Goal: Information Seeking & Learning: Learn about a topic

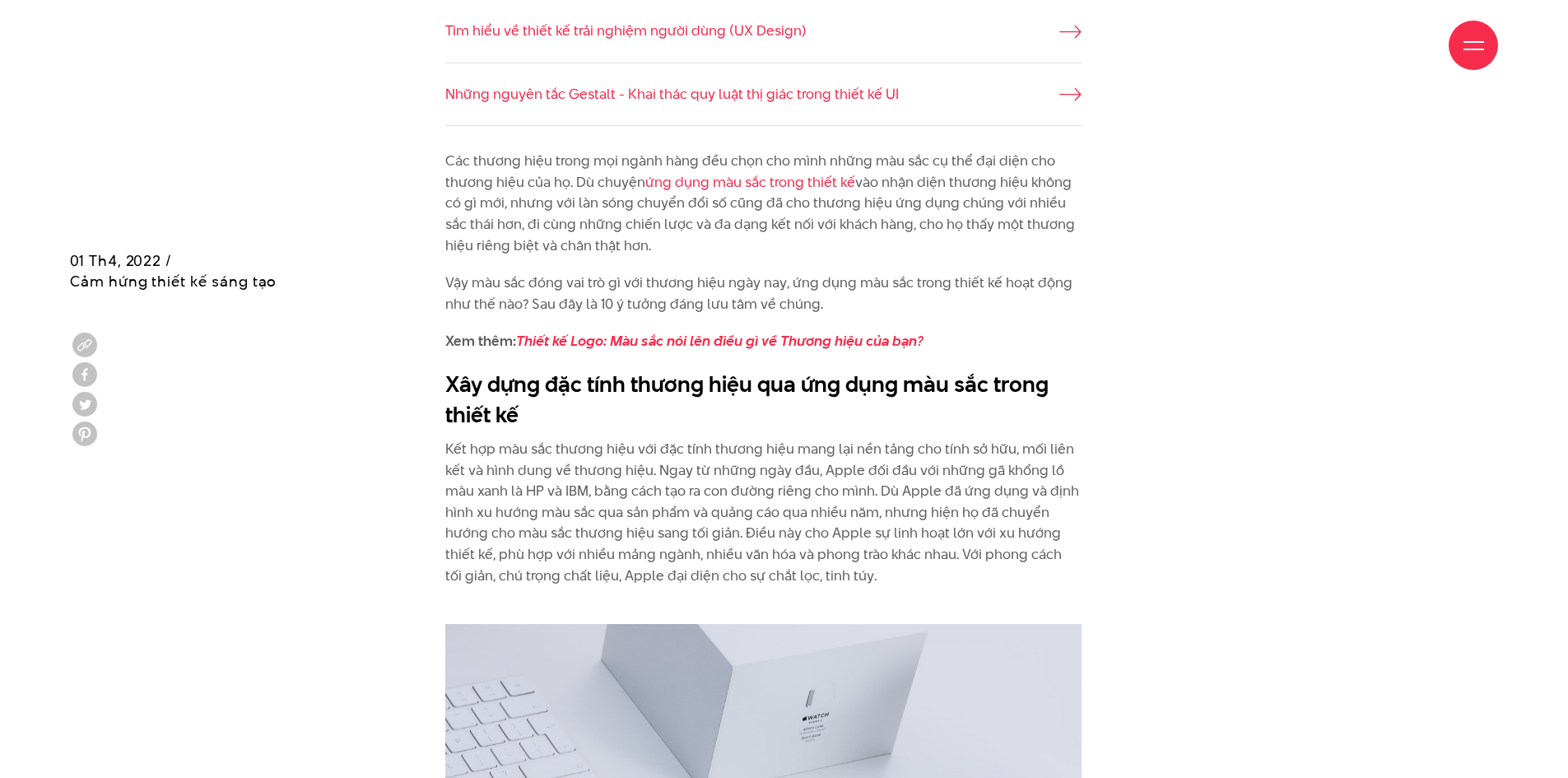
scroll to position [1647, 0]
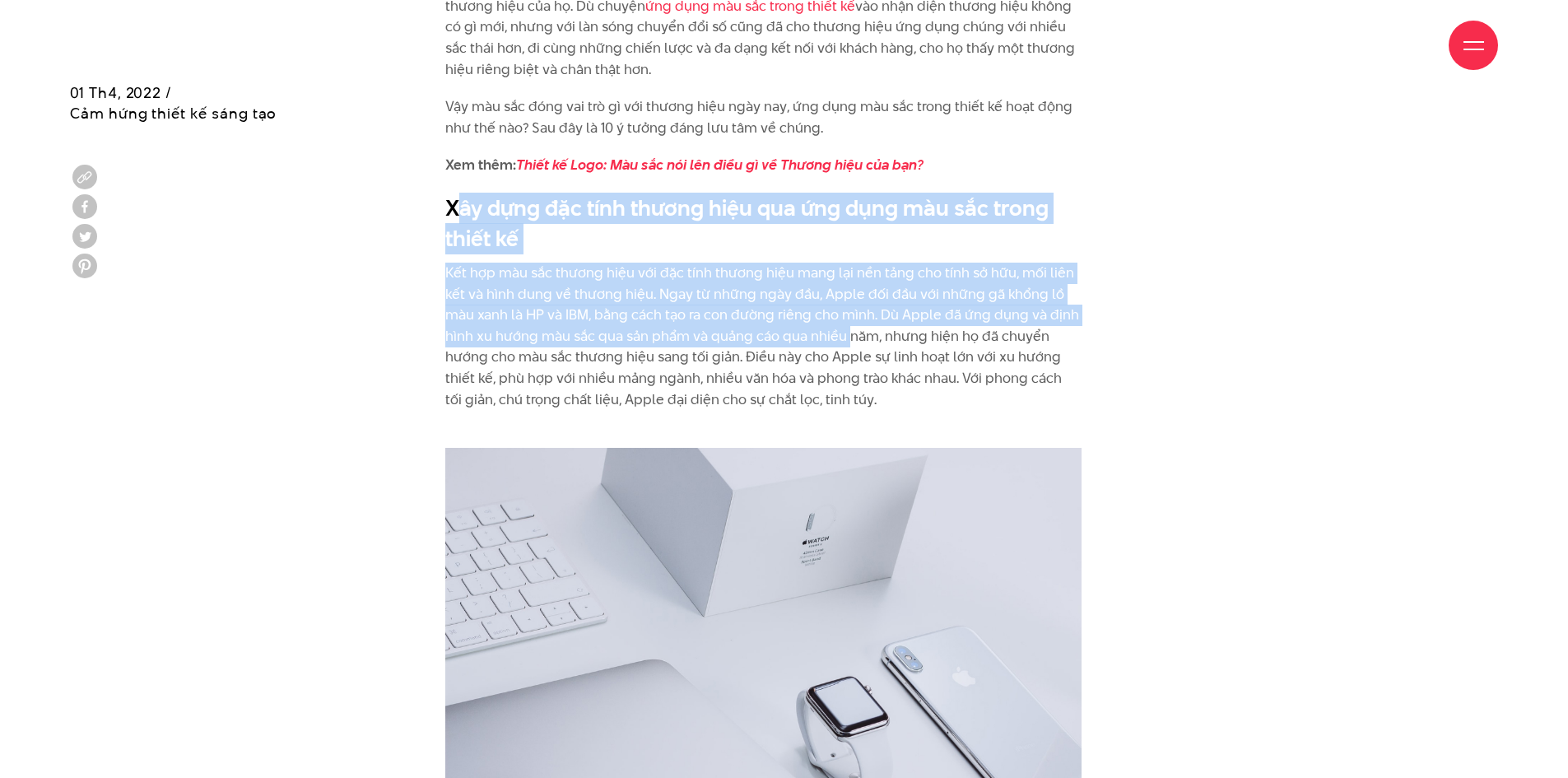
drag, startPoint x: 453, startPoint y: 200, endPoint x: 850, endPoint y: 345, distance: 422.7
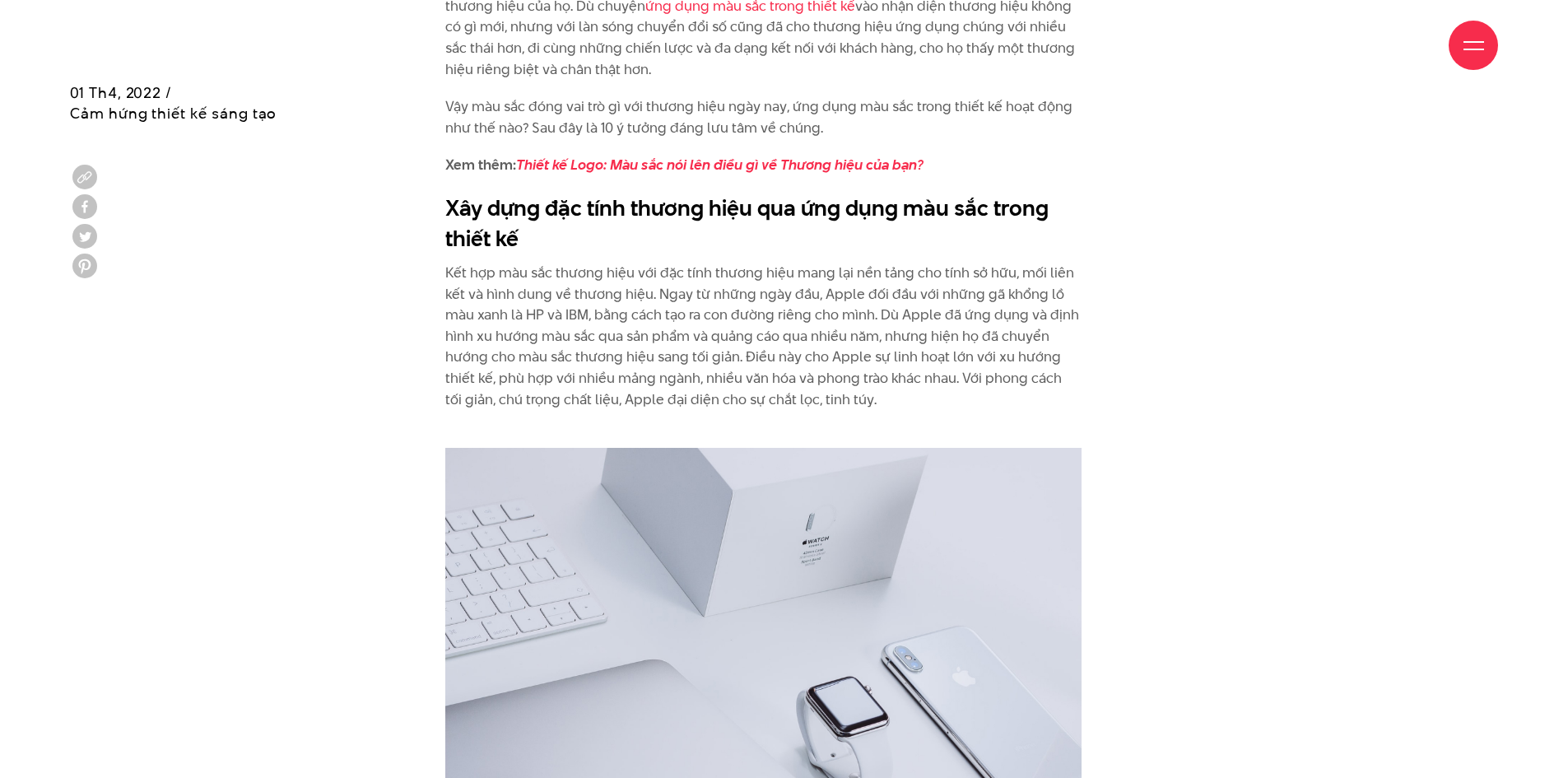
click at [855, 356] on p "Kết hợp màu sắc thương hiệu với đặc tính thương hiệu mang lại nền tảng cho tính…" at bounding box center [763, 347] width 636 height 169
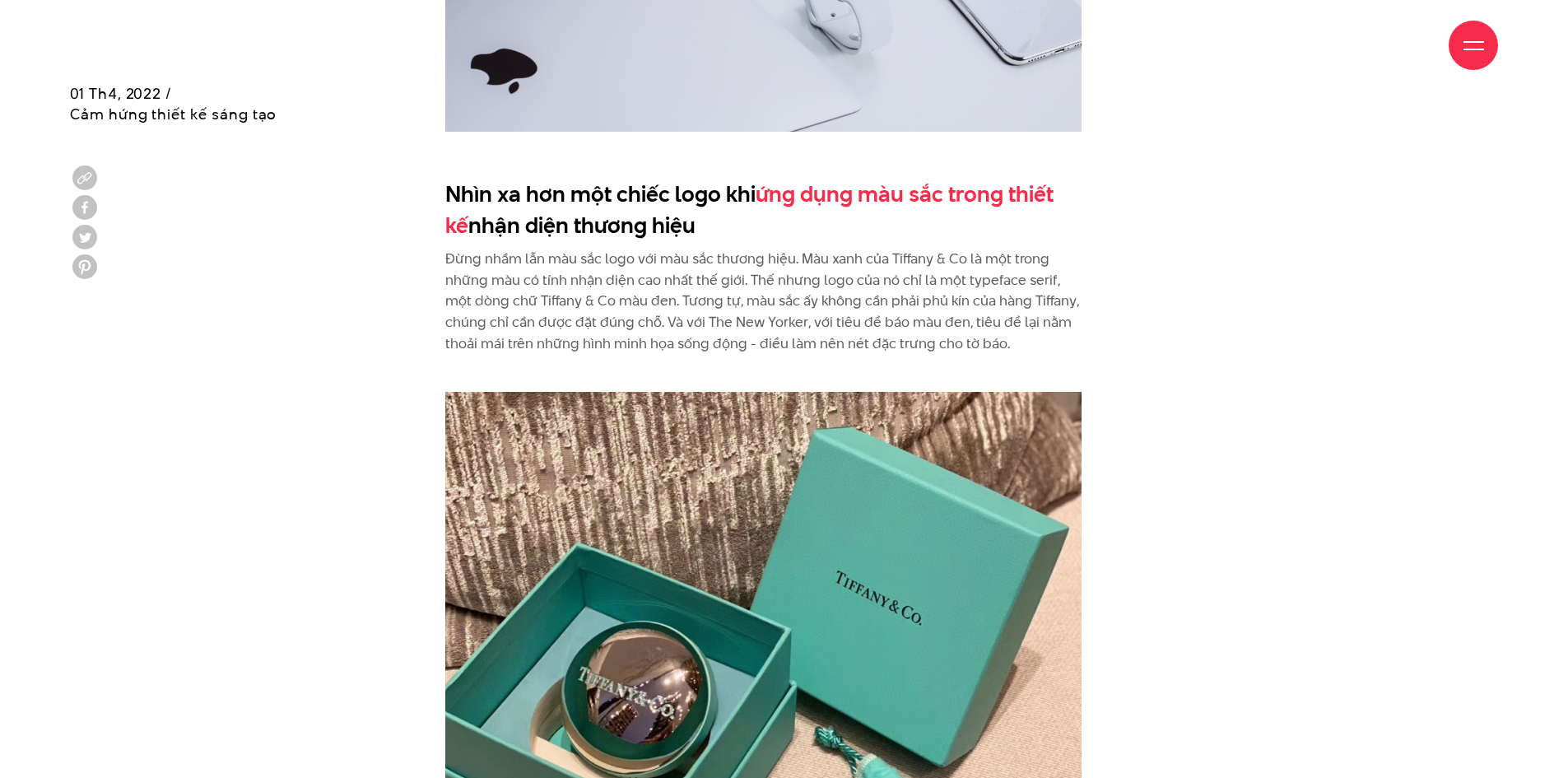
scroll to position [2388, 0]
drag, startPoint x: 1014, startPoint y: 347, endPoint x: 1017, endPoint y: 234, distance: 113.0
click at [993, 290] on p "Đừng nhầm lẫn màu sắc logo với màu sắc thương hiệu. Màu xanh của Tiffany & Co l…" at bounding box center [763, 311] width 636 height 127
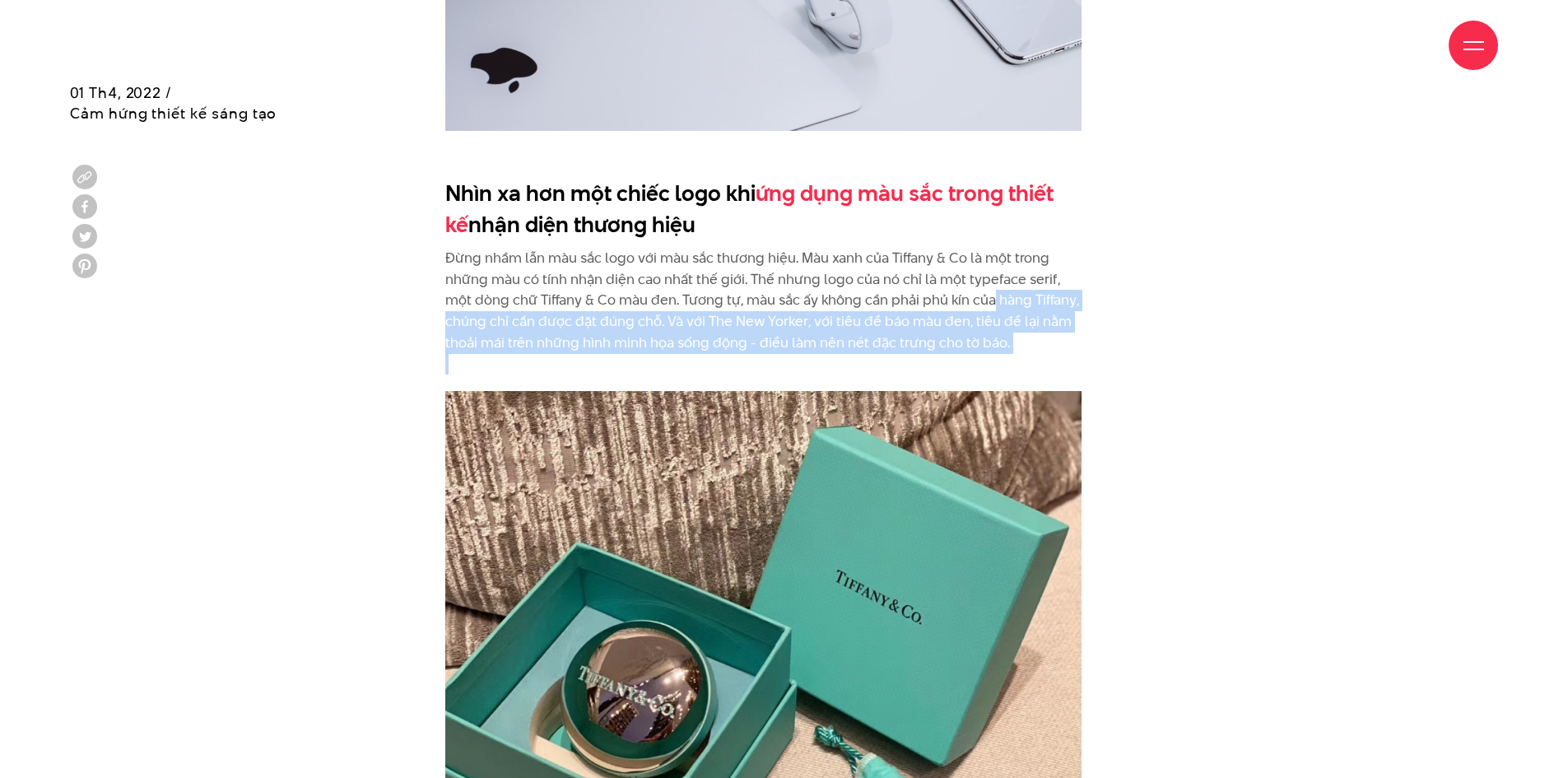
drag, startPoint x: 1003, startPoint y: 326, endPoint x: 1014, endPoint y: 361, distance: 36.7
click at [1014, 361] on p "Đừng nhầm lẫn màu sắc logo với màu sắc thương hiệu. Màu xanh của Tiffany & Co l…" at bounding box center [763, 311] width 636 height 127
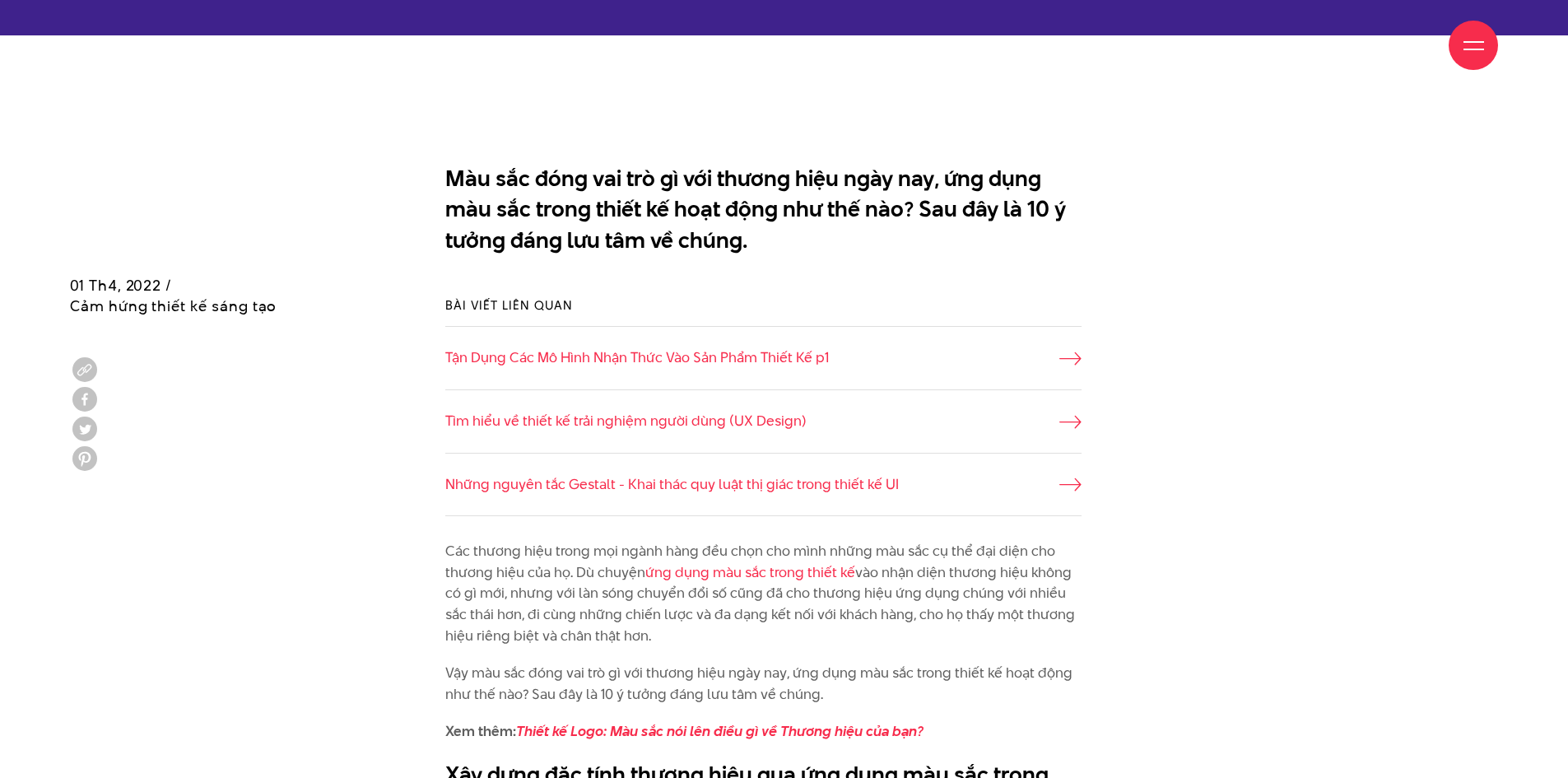
scroll to position [1317, 0]
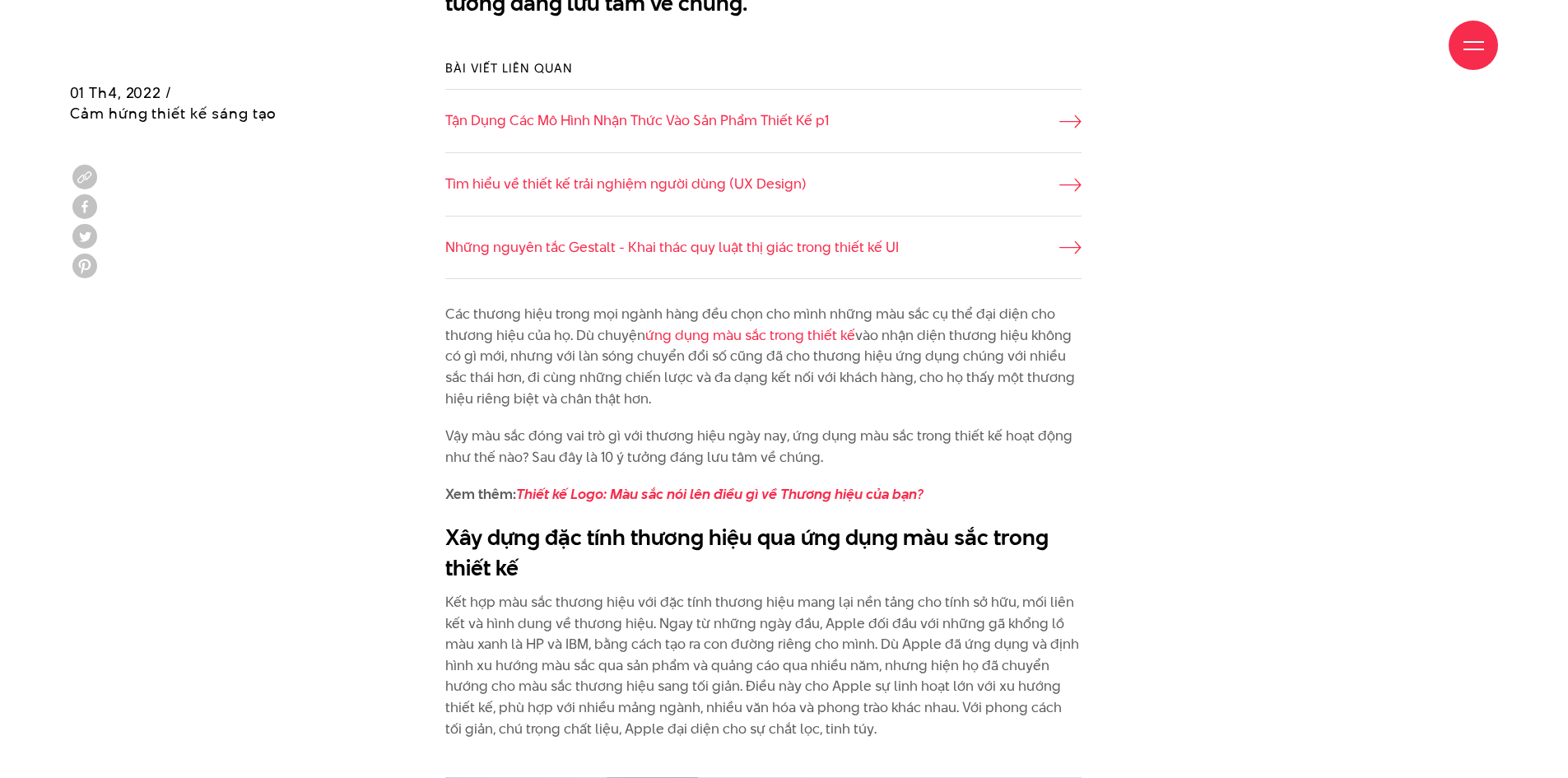
drag, startPoint x: 443, startPoint y: 313, endPoint x: 742, endPoint y: 398, distance: 310.8
